Goal: Information Seeking & Learning: Learn about a topic

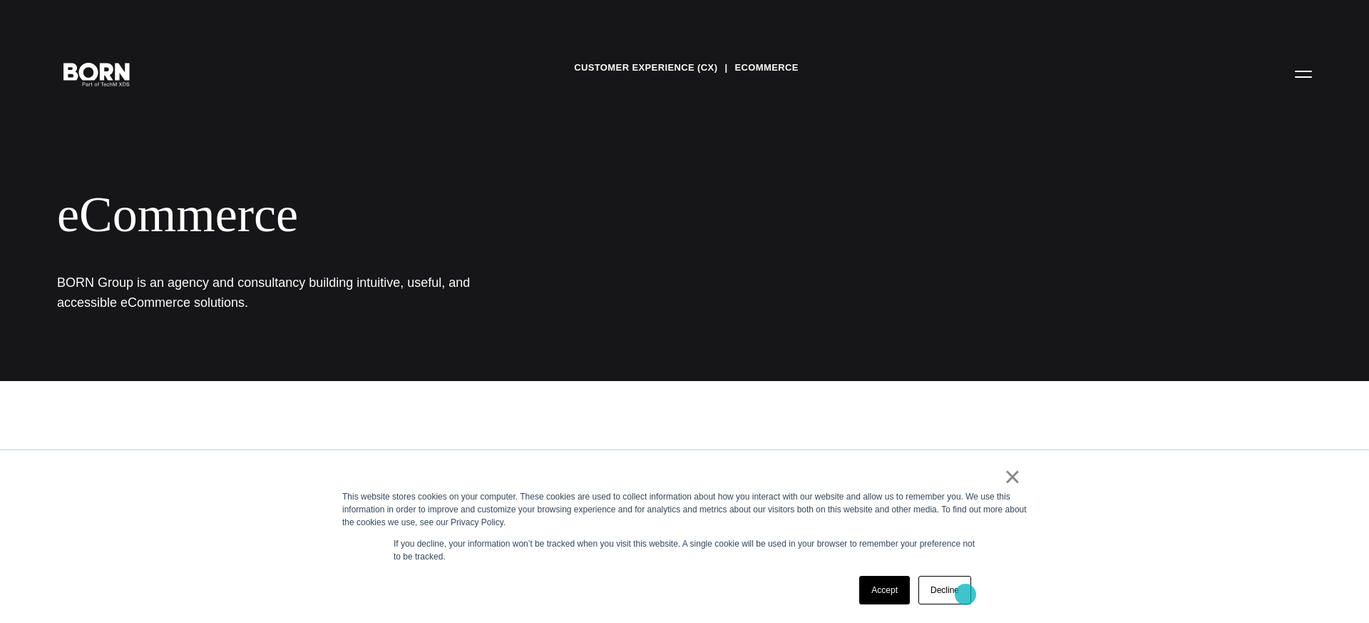
click at [966, 594] on link "Decline" at bounding box center [945, 590] width 53 height 29
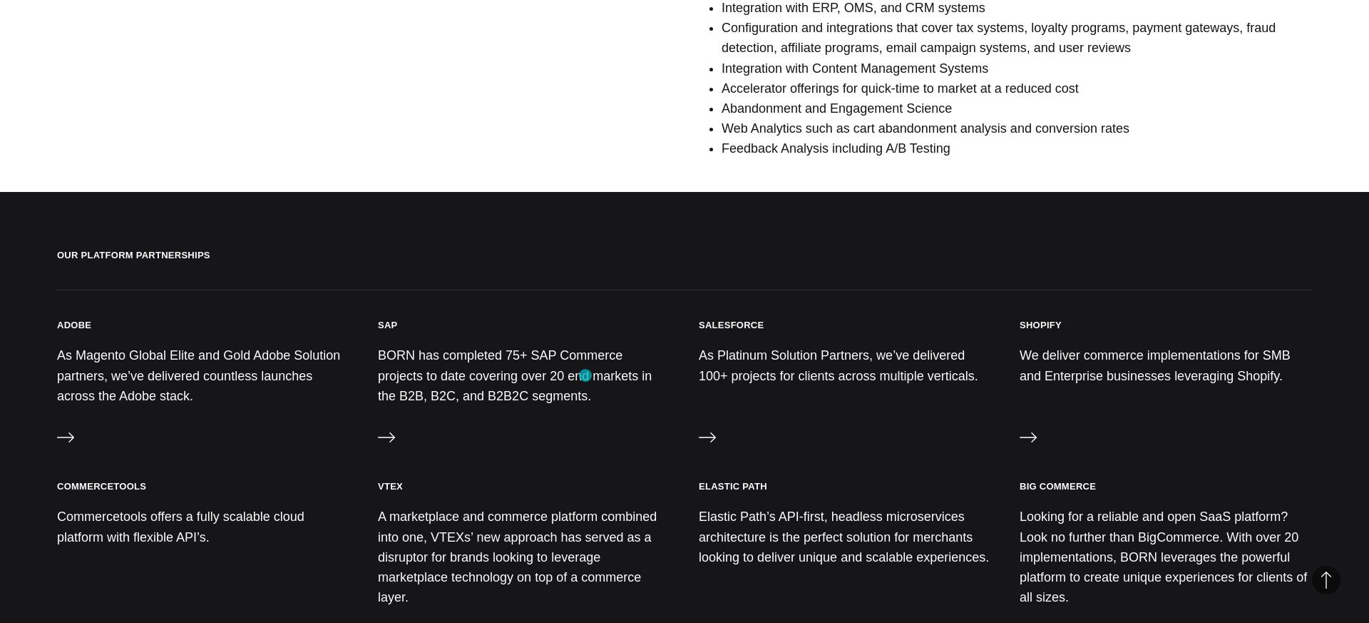
scroll to position [1220, 0]
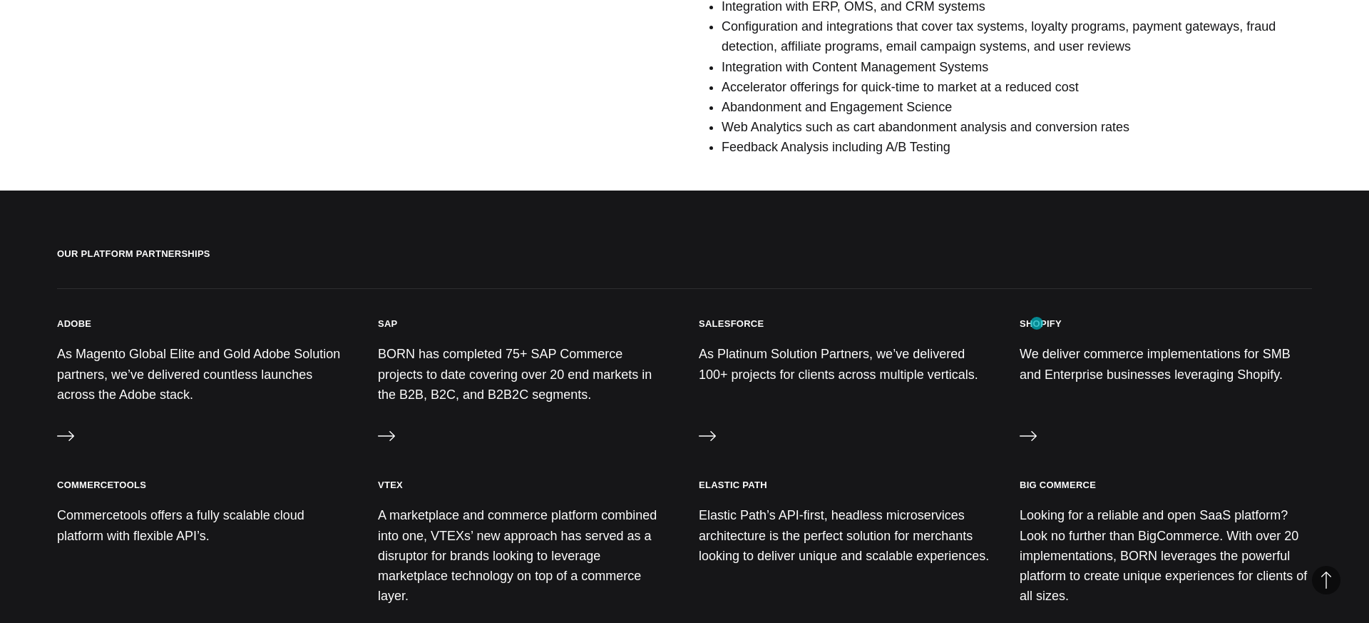
click at [1037, 323] on h3 "Shopify" at bounding box center [1041, 323] width 42 height 12
click at [1028, 442] on icon at bounding box center [1028, 435] width 17 height 17
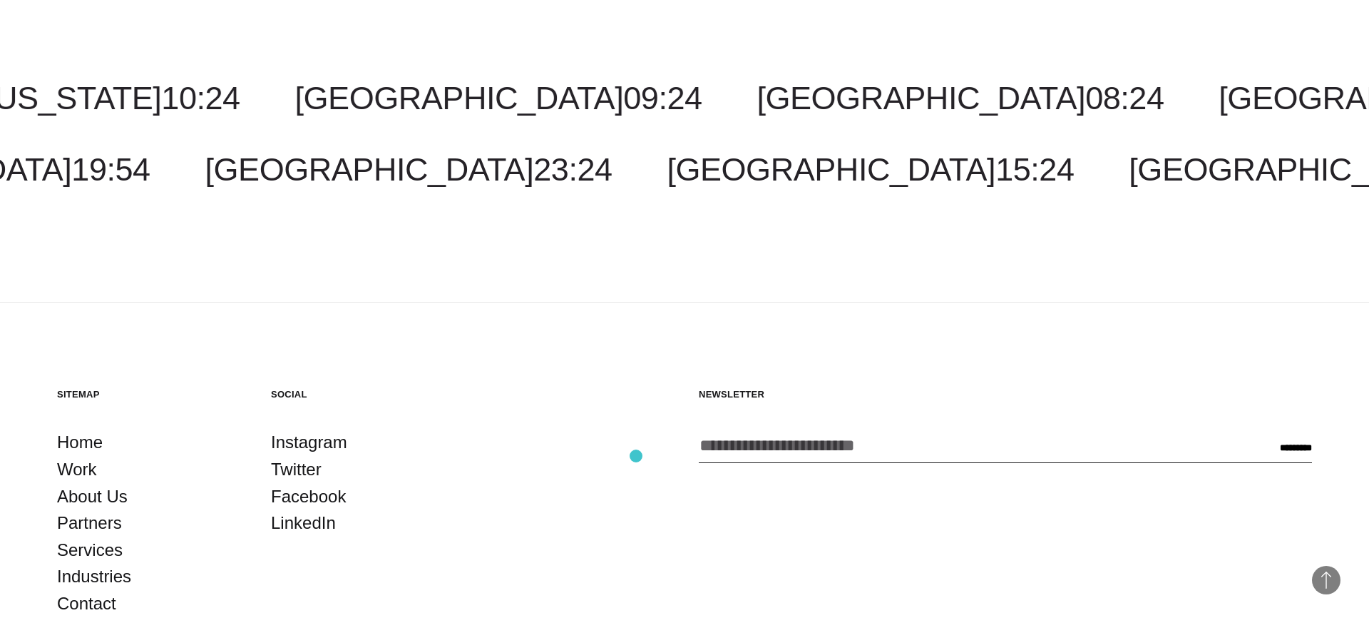
scroll to position [2364, 0]
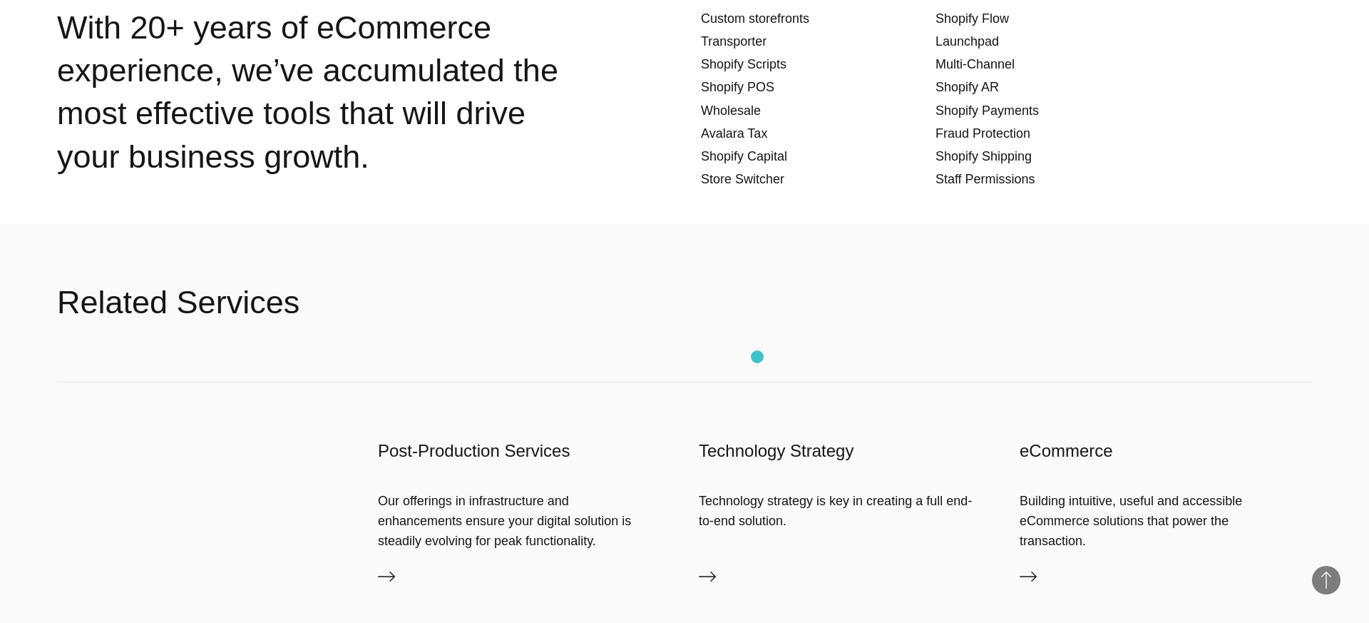
scroll to position [2301, 0]
